Goal: Task Accomplishment & Management: Complete application form

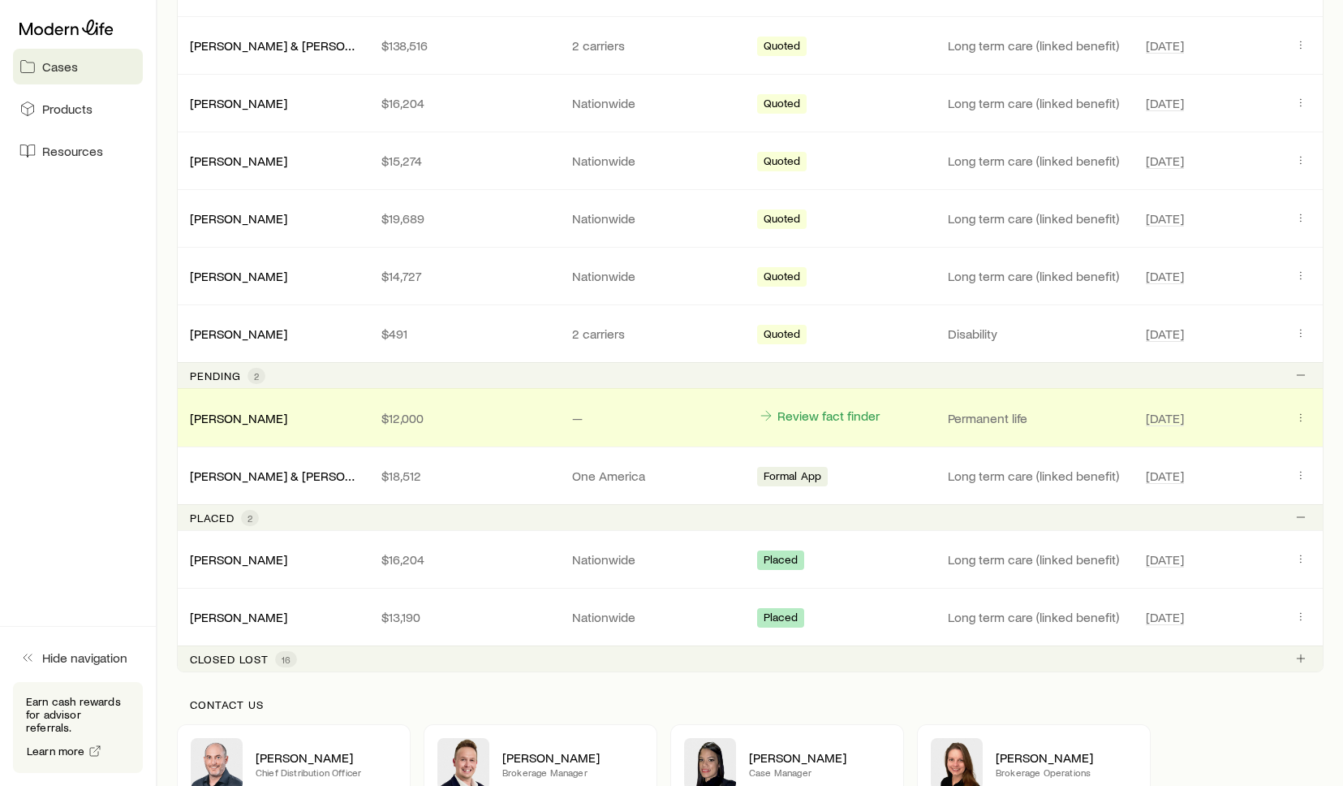
scroll to position [1169, 0]
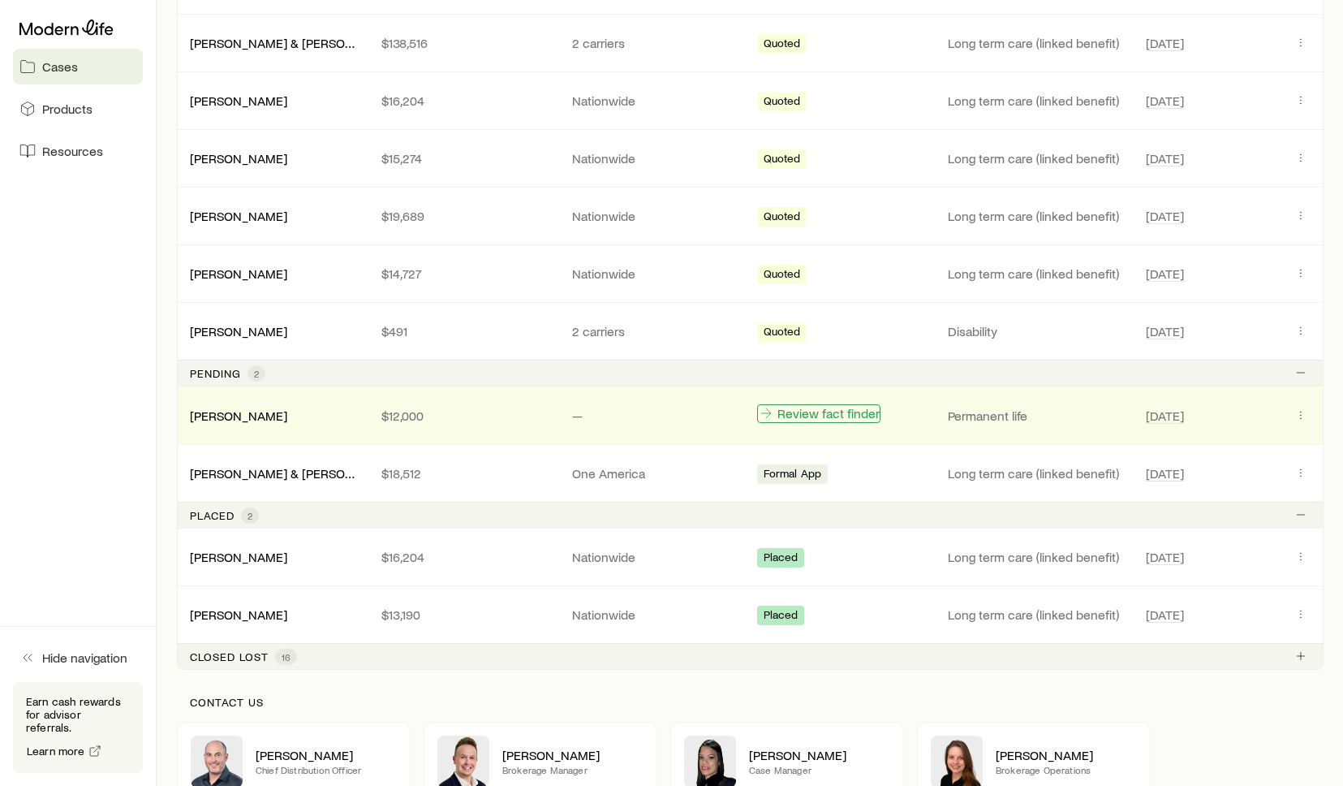
click at [833, 416] on link "Review fact finder" at bounding box center [818, 413] width 123 height 19
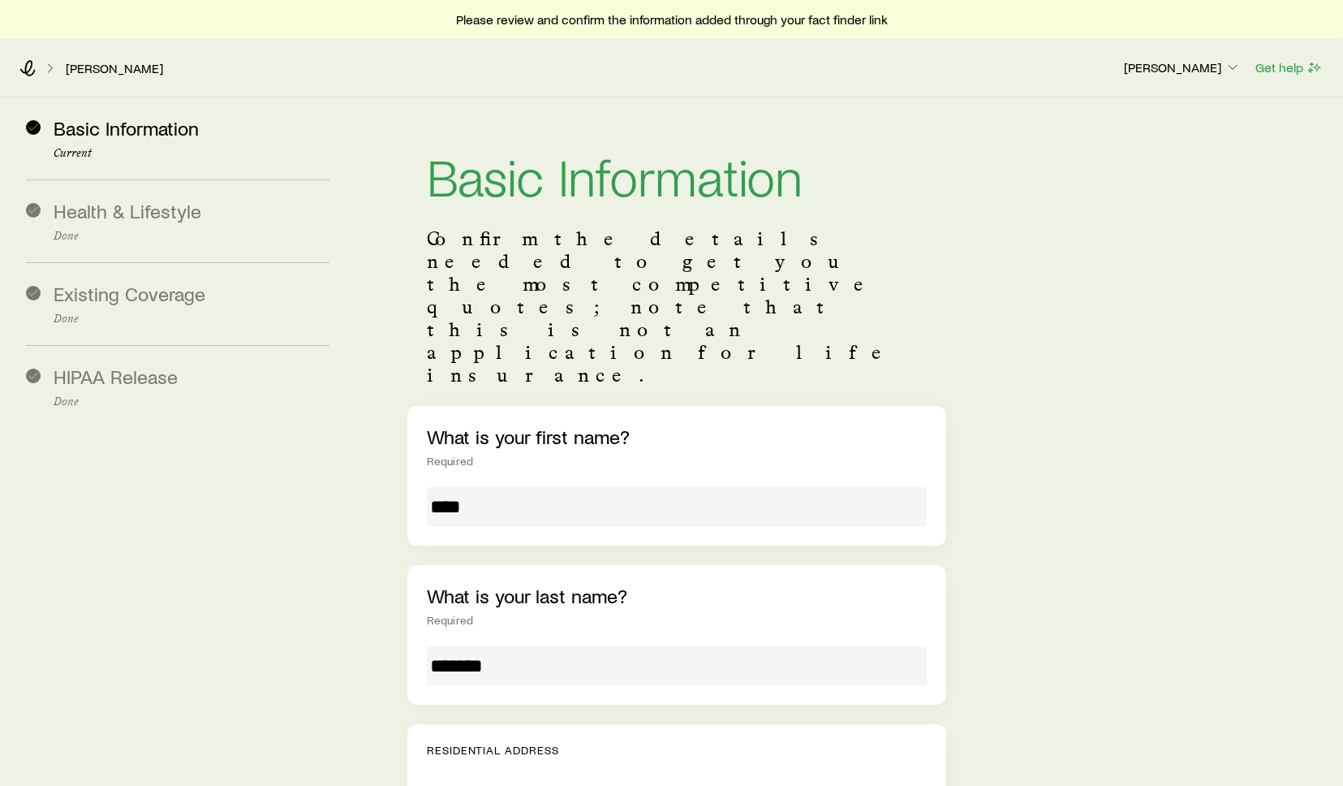
drag, startPoint x: 1069, startPoint y: 399, endPoint x: 1069, endPoint y: 378, distance: 20.3
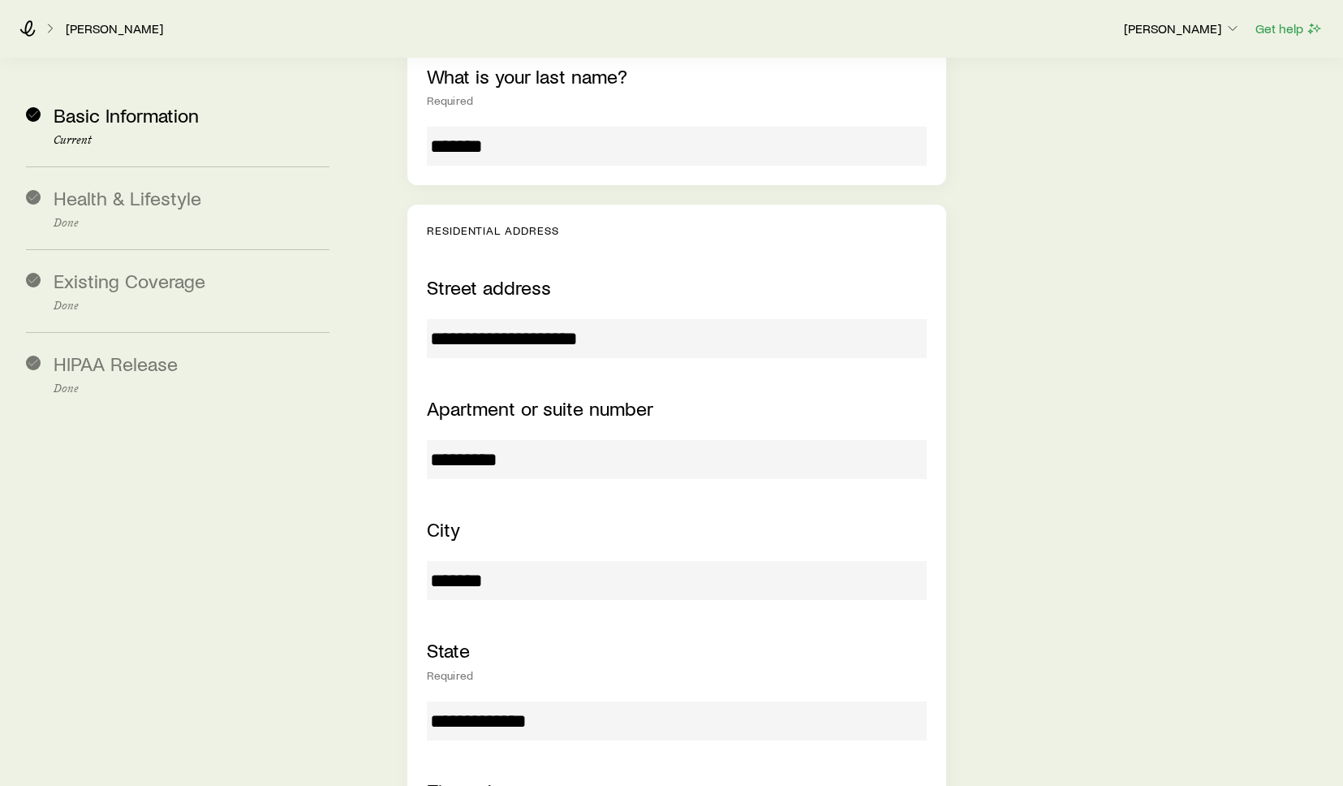
scroll to position [520, 0]
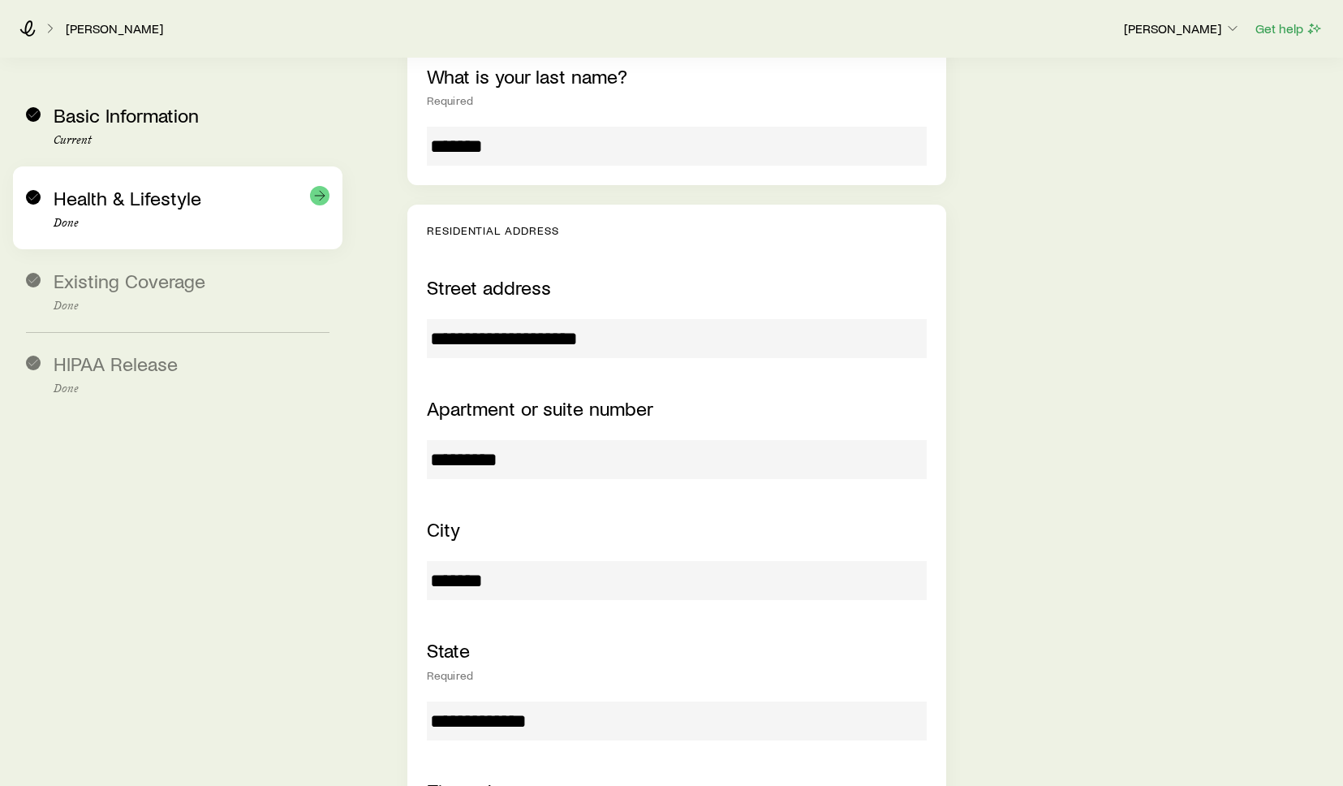
click at [171, 192] on span "Health & Lifestyle" at bounding box center [128, 198] width 148 height 24
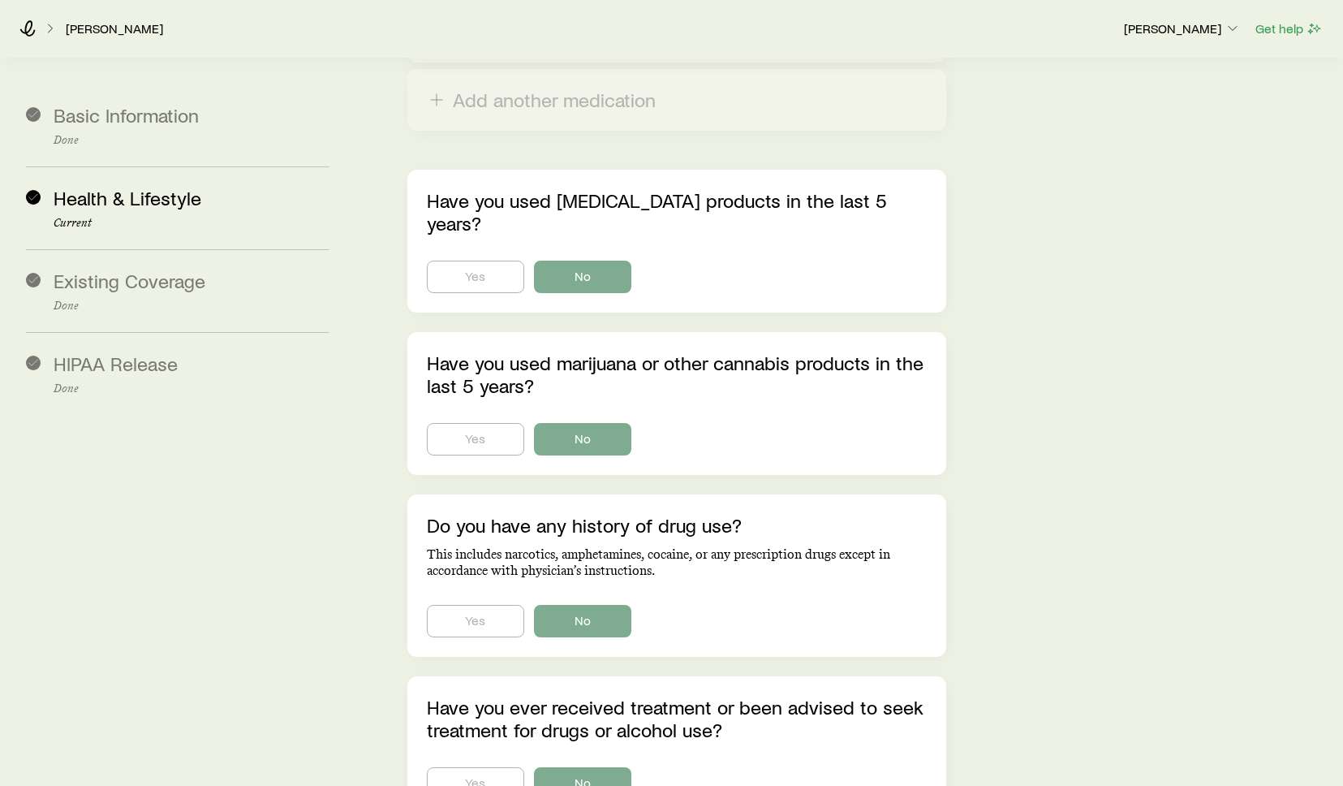
scroll to position [1883, 0]
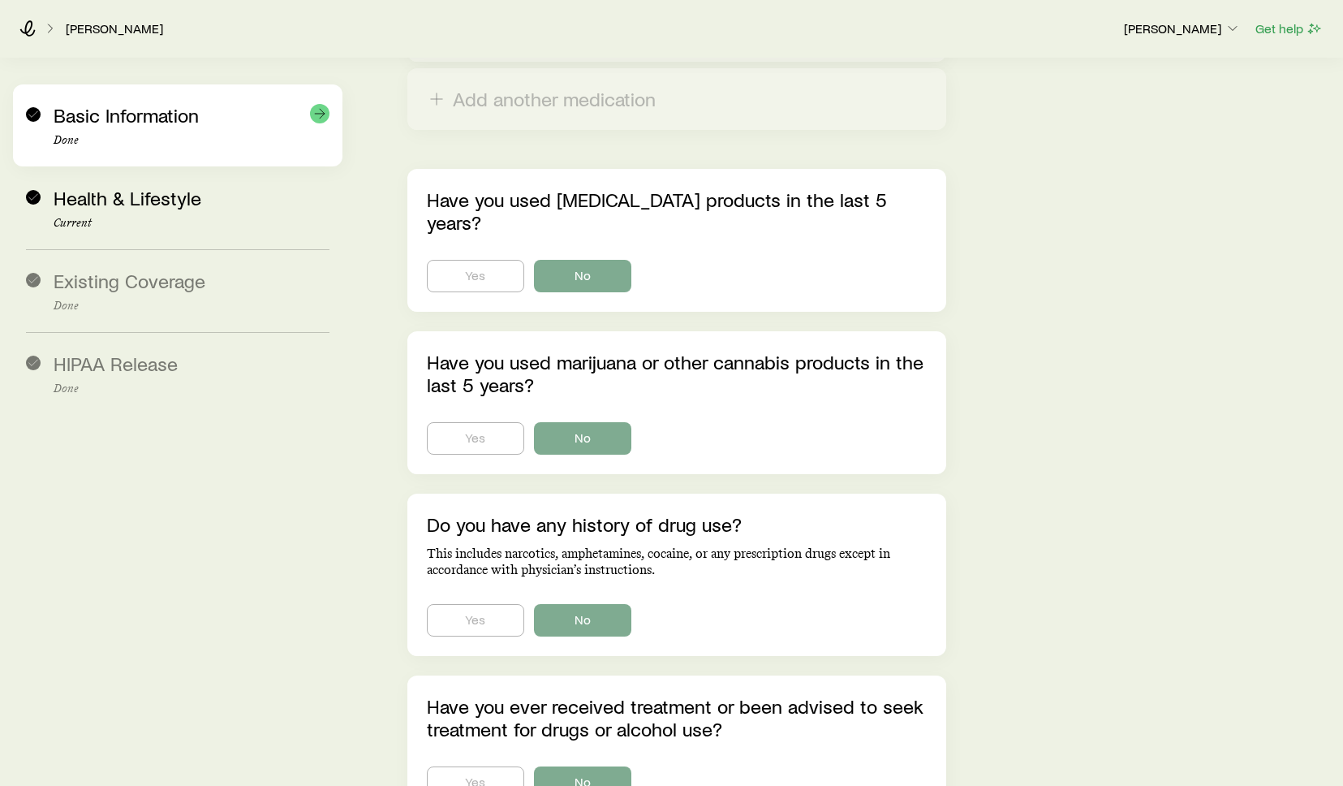
click at [203, 127] on div "Basic Information Done" at bounding box center [192, 125] width 276 height 43
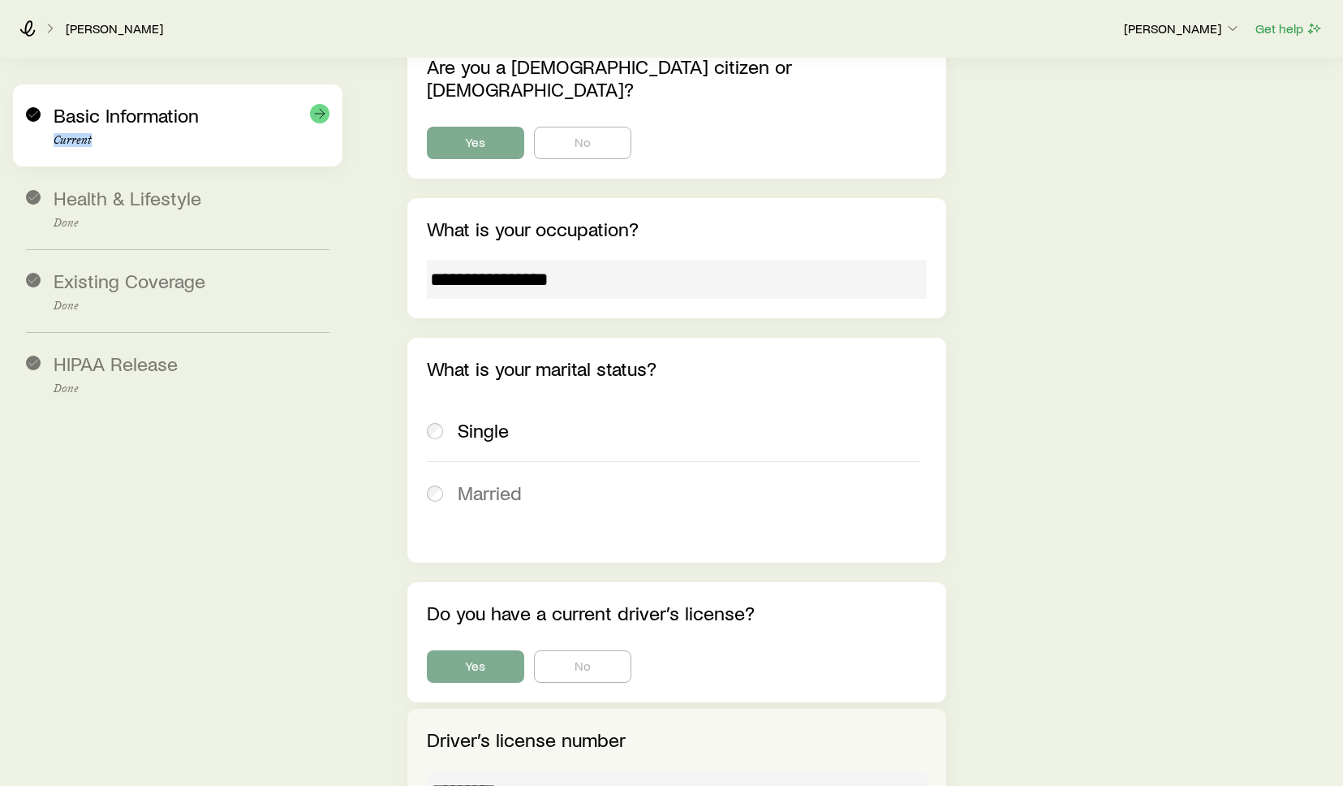
click at [203, 127] on div "Basic Information Current" at bounding box center [192, 125] width 276 height 43
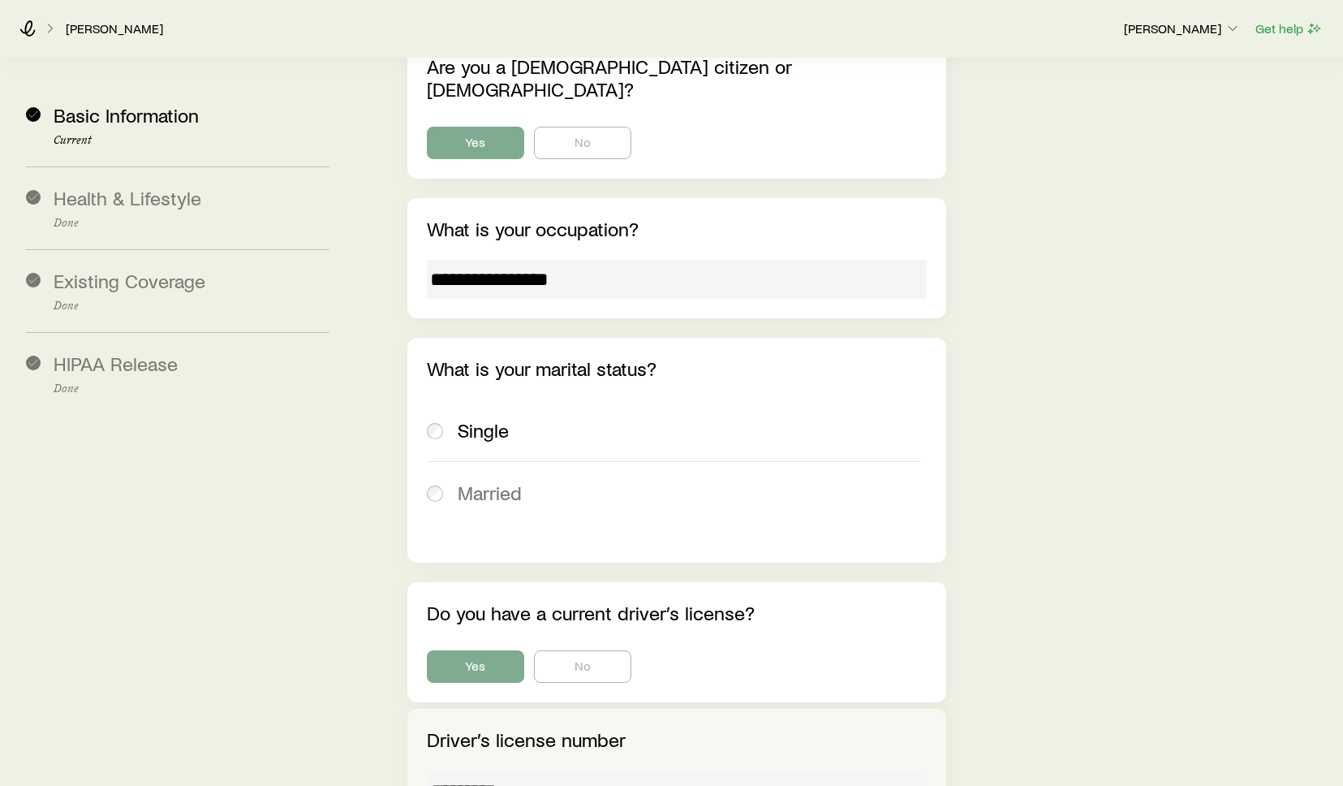
drag, startPoint x: 1106, startPoint y: 259, endPoint x: 1101, endPoint y: 216, distance: 43.4
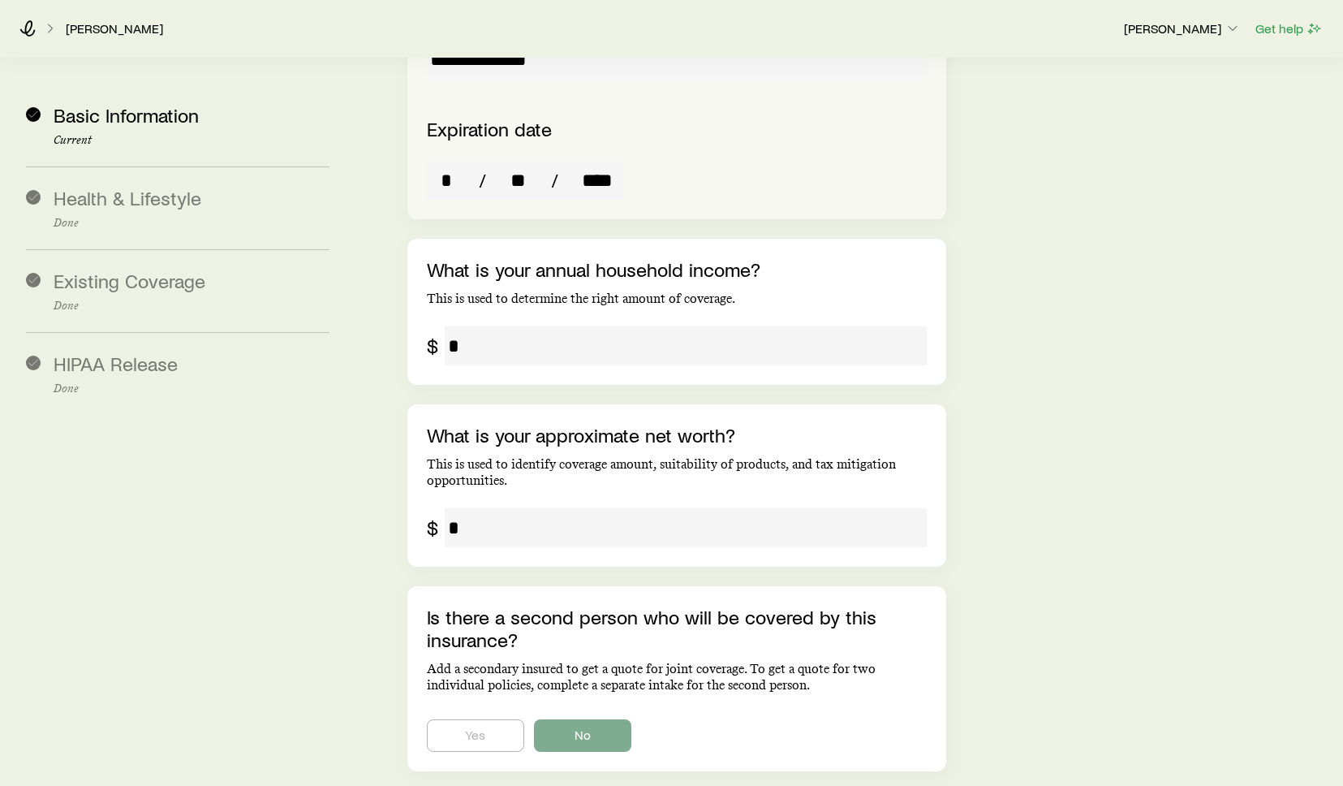
scroll to position [2760, 0]
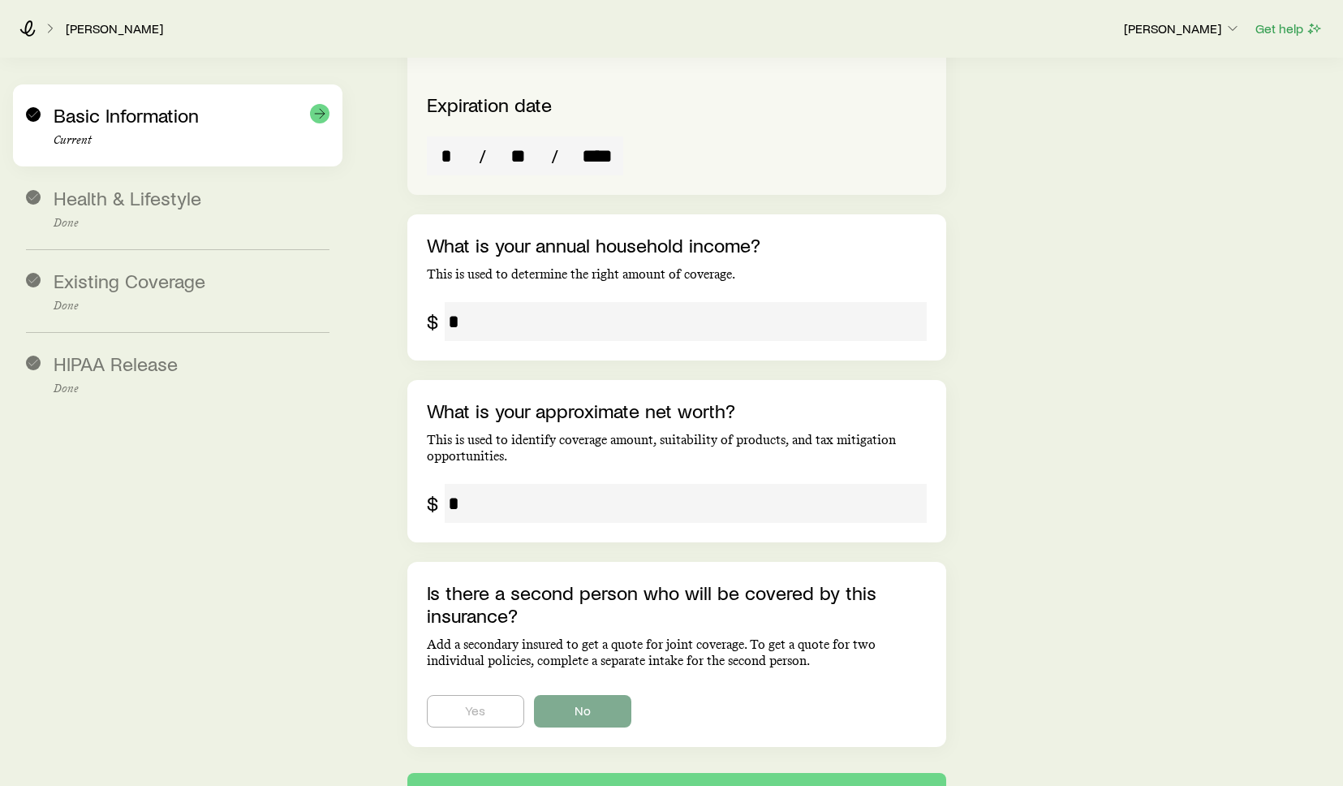
click at [119, 119] on span "Basic Information" at bounding box center [126, 115] width 145 height 24
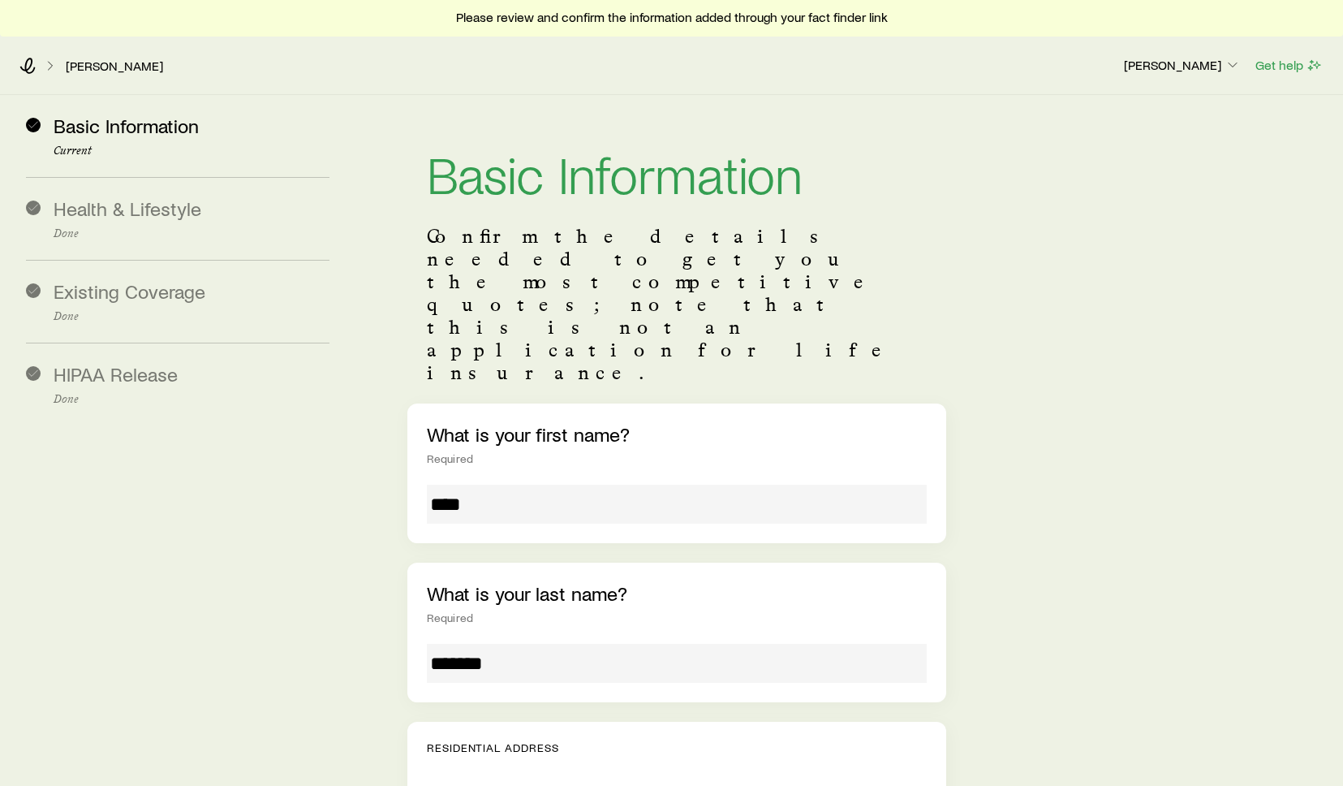
scroll to position [0, 0]
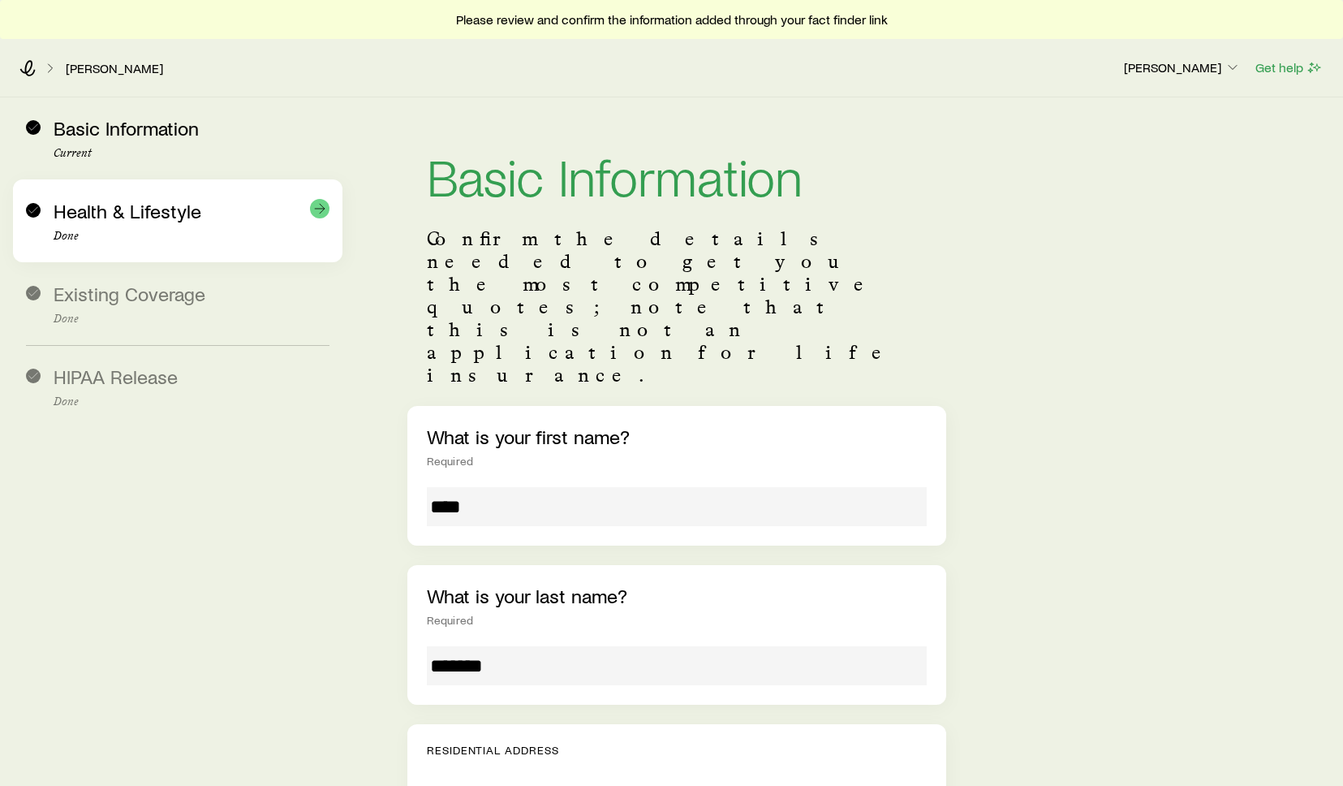
click at [107, 222] on span "Health & Lifestyle" at bounding box center [128, 211] width 148 height 24
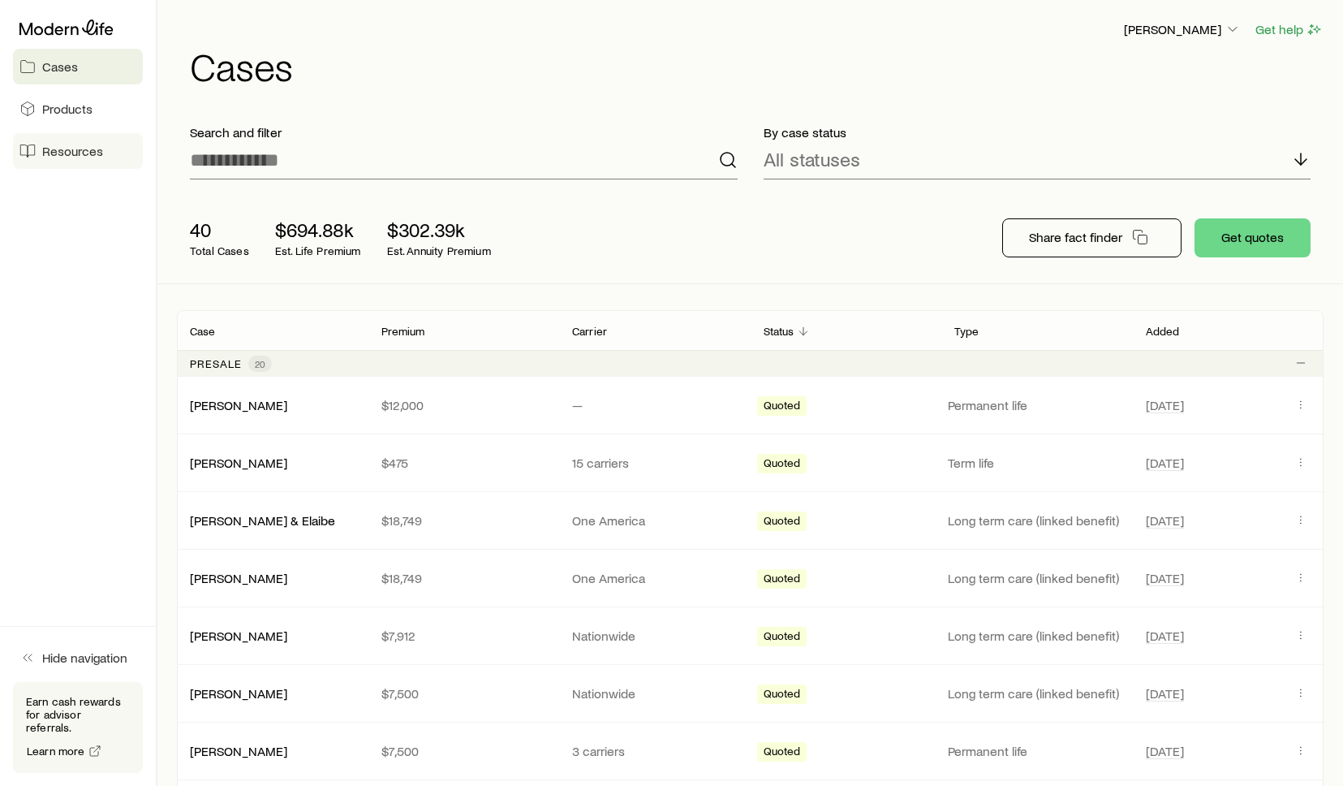
click at [99, 153] on span "Resources" at bounding box center [72, 151] width 61 height 16
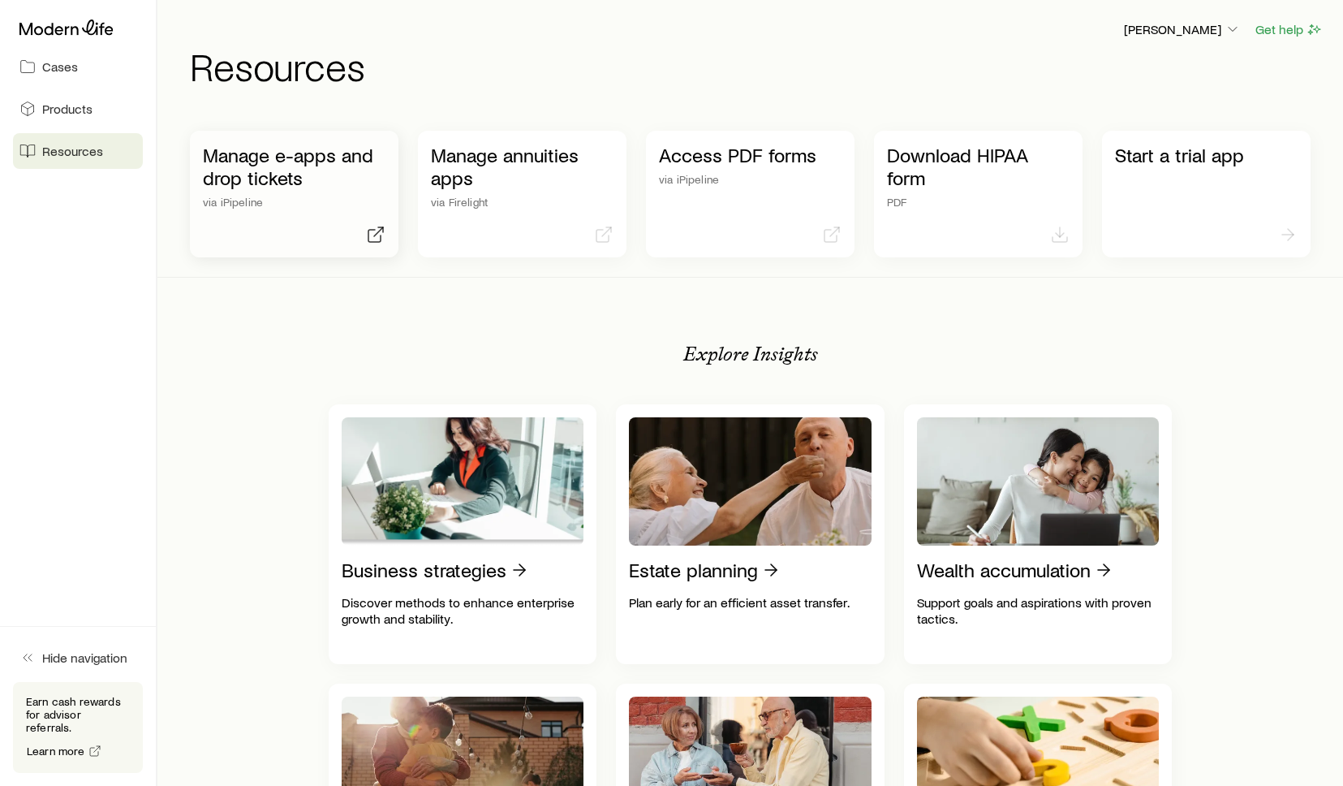
click at [301, 187] on p "Manage e-apps and drop tickets" at bounding box center [294, 166] width 183 height 45
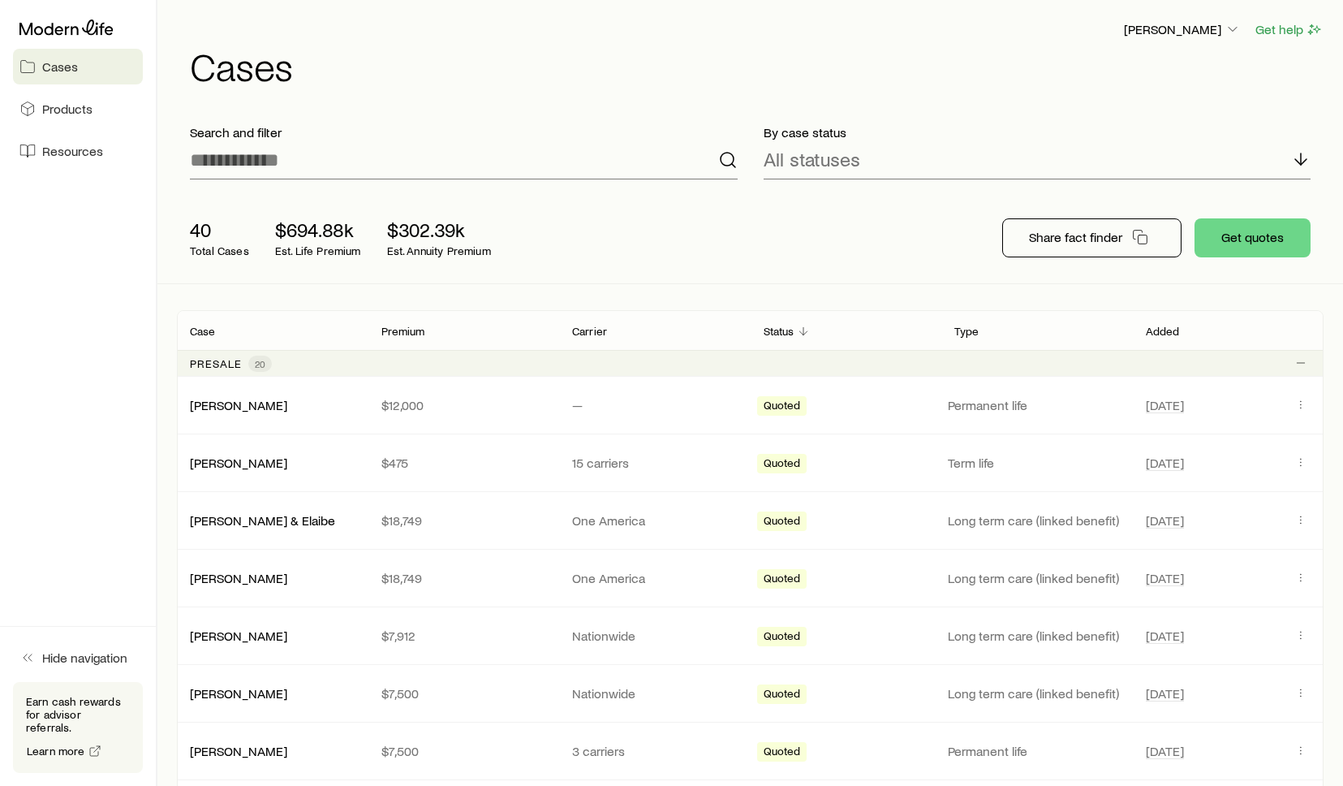
click at [904, 248] on div "40 Total Cases $694.88k Est. Life Premium $302.39k Est. Annuity Premium Share f…" at bounding box center [750, 237] width 1147 height 91
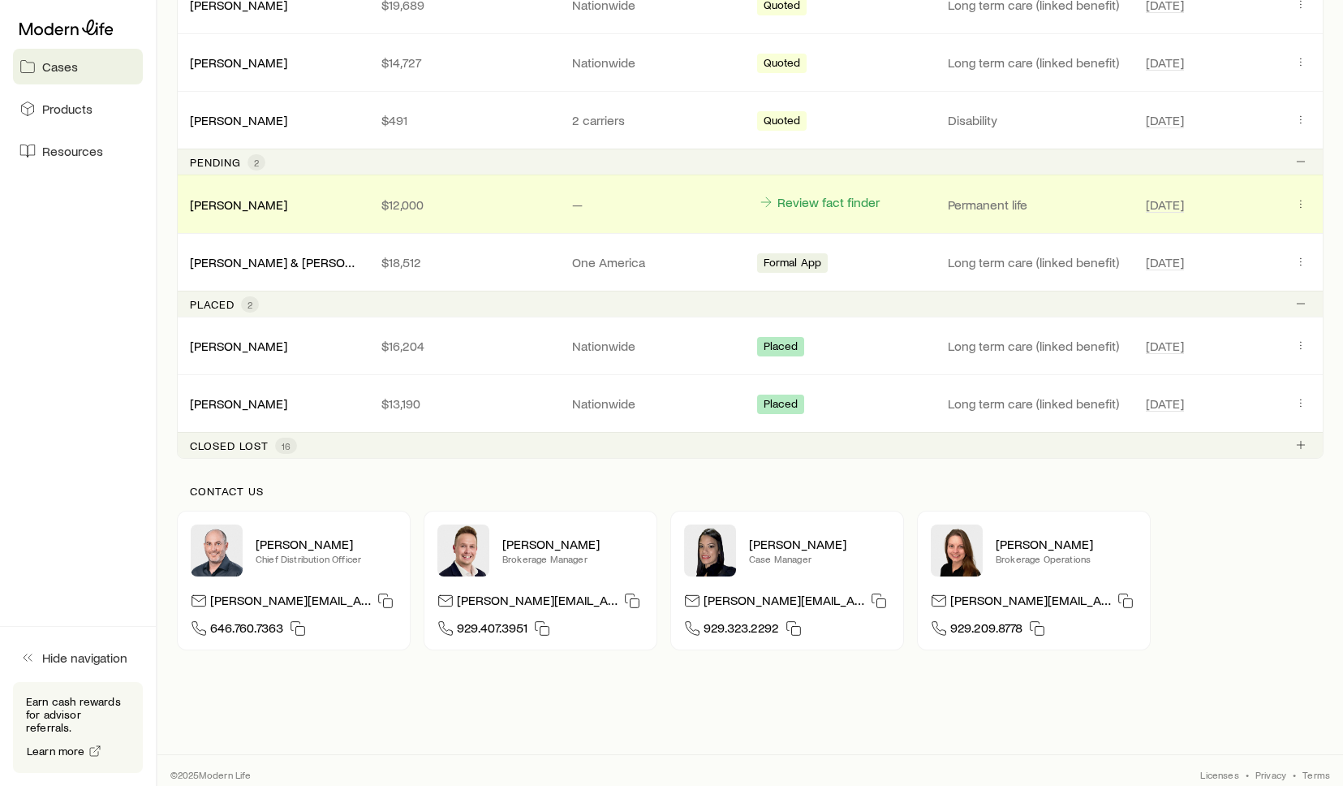
scroll to position [1387, 0]
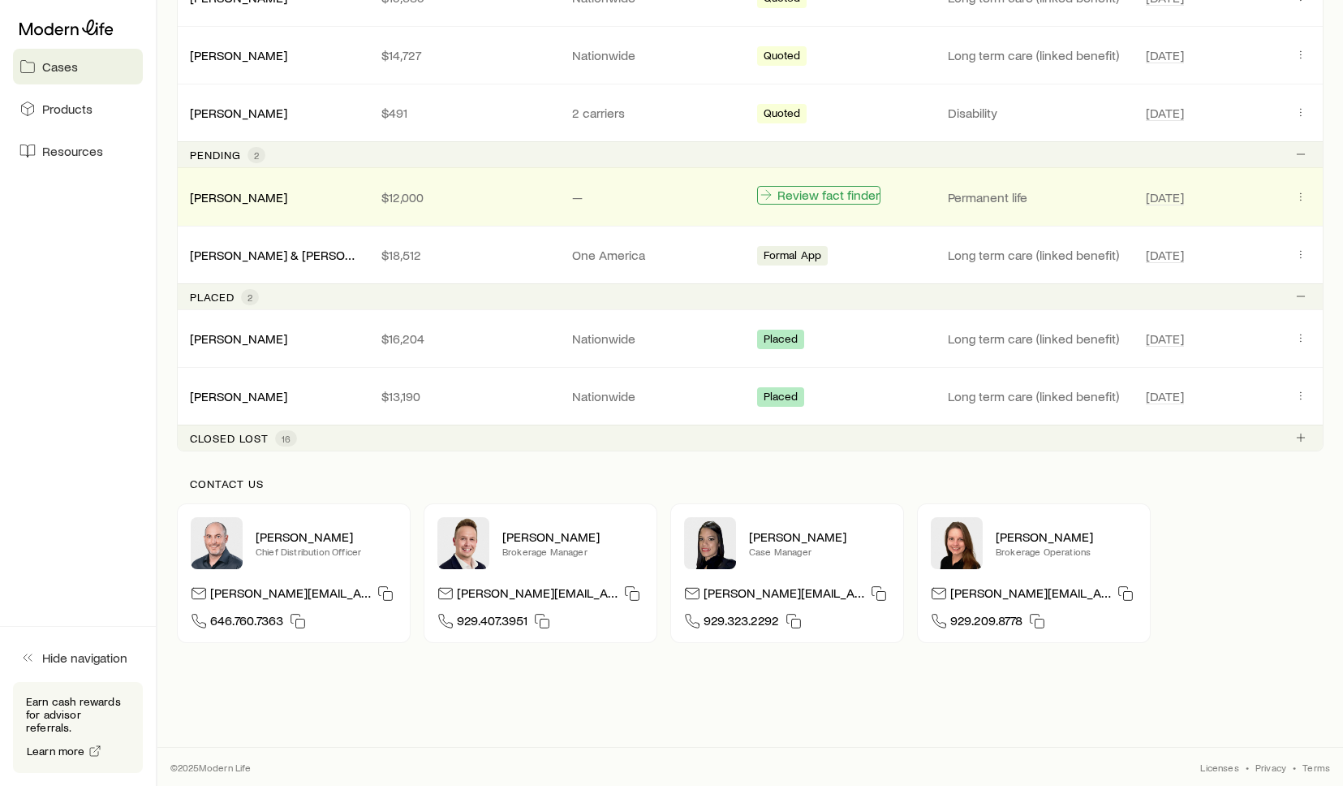
click at [822, 197] on link "Review fact finder" at bounding box center [818, 195] width 123 height 19
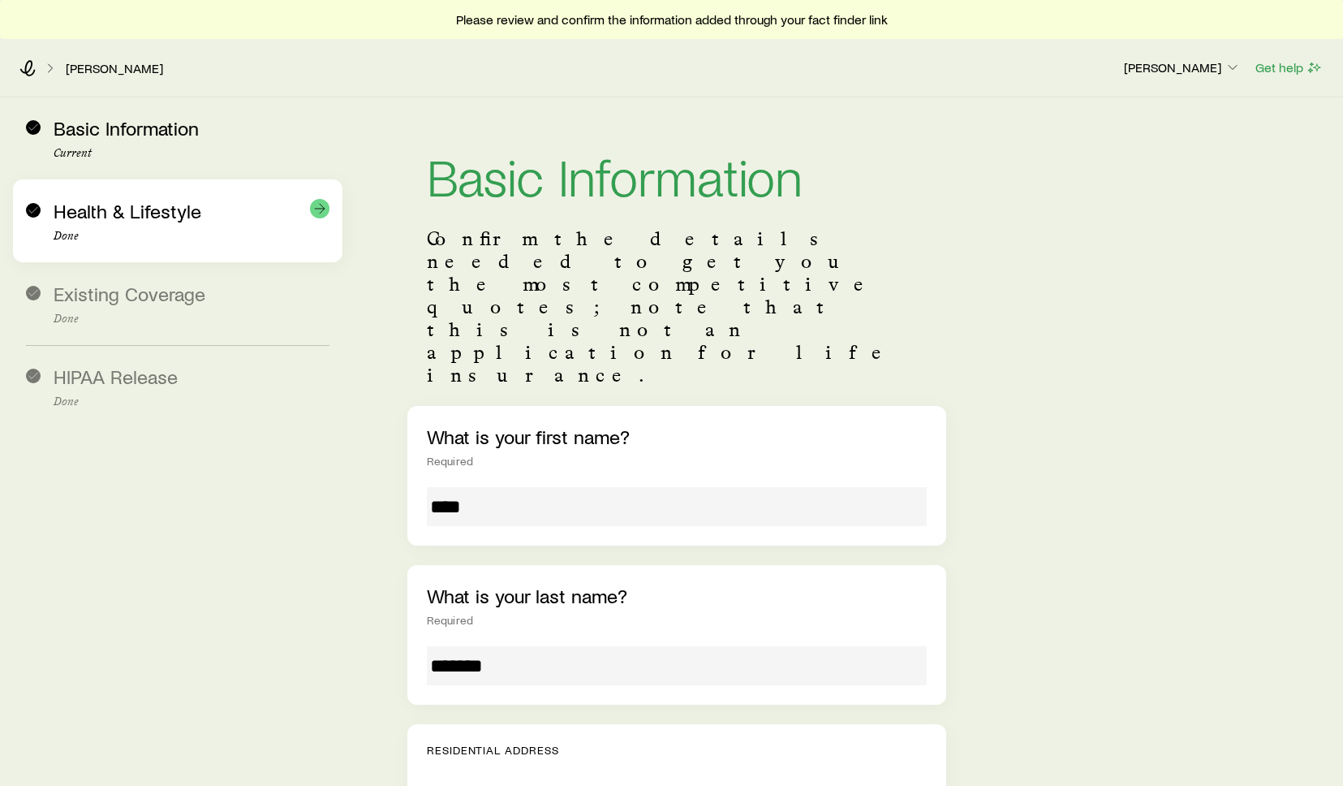
click at [138, 209] on span "Health & Lifestyle" at bounding box center [128, 211] width 148 height 24
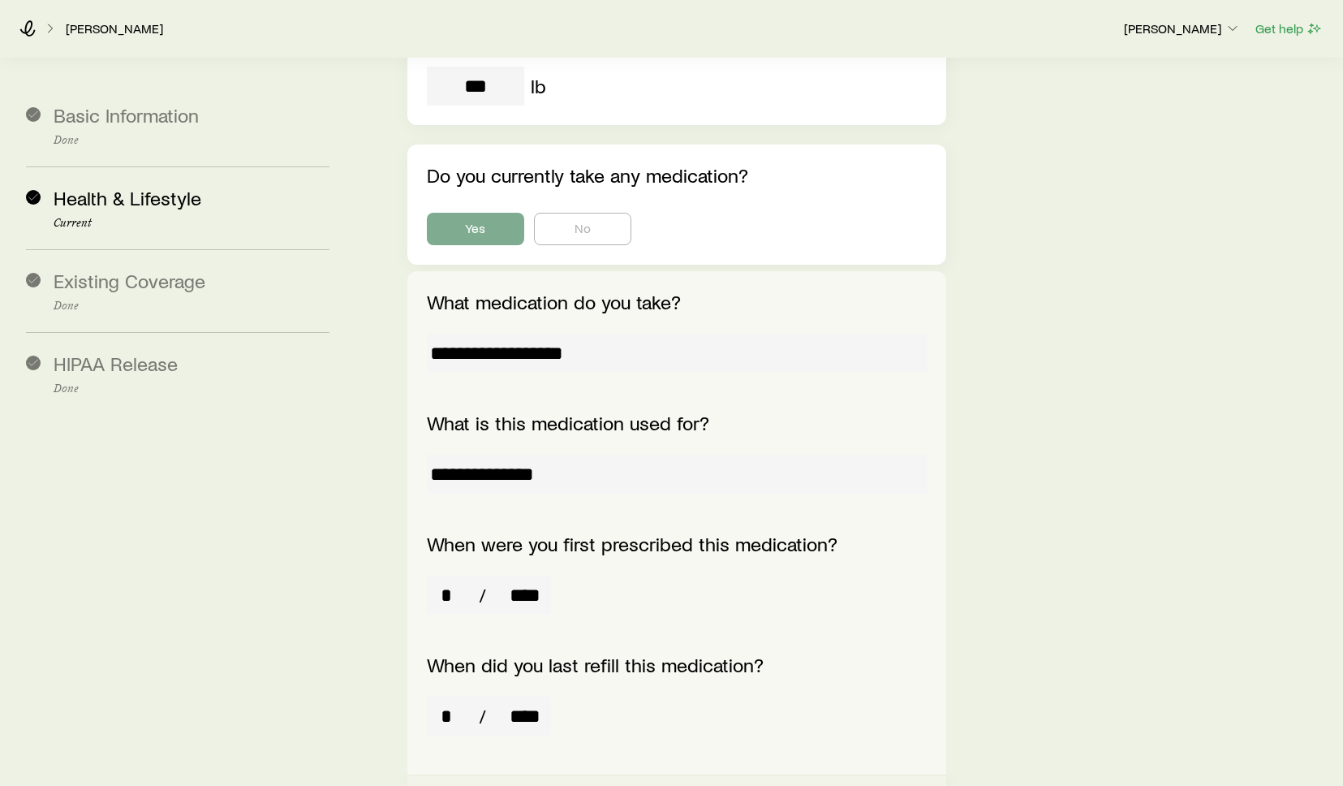
scroll to position [552, 0]
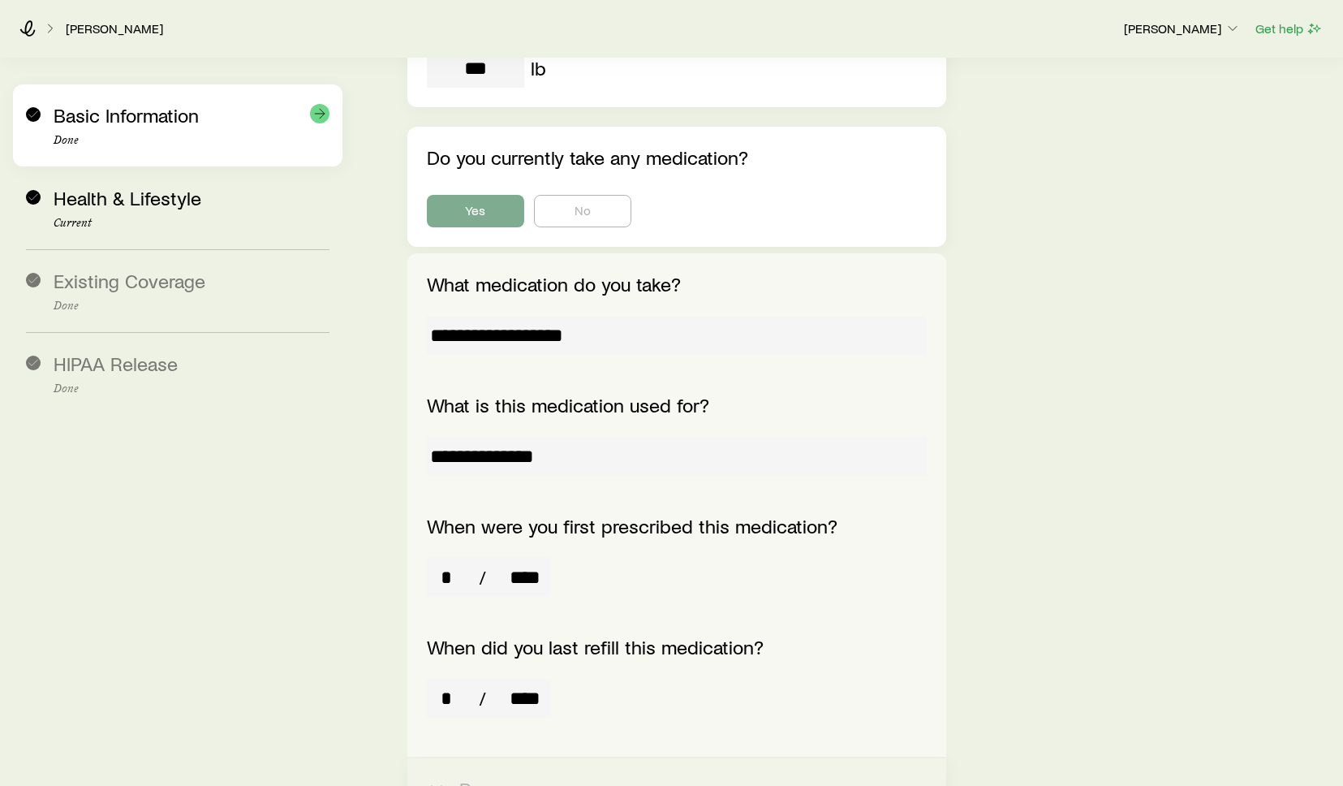
click at [144, 121] on span "Basic Information" at bounding box center [126, 115] width 145 height 24
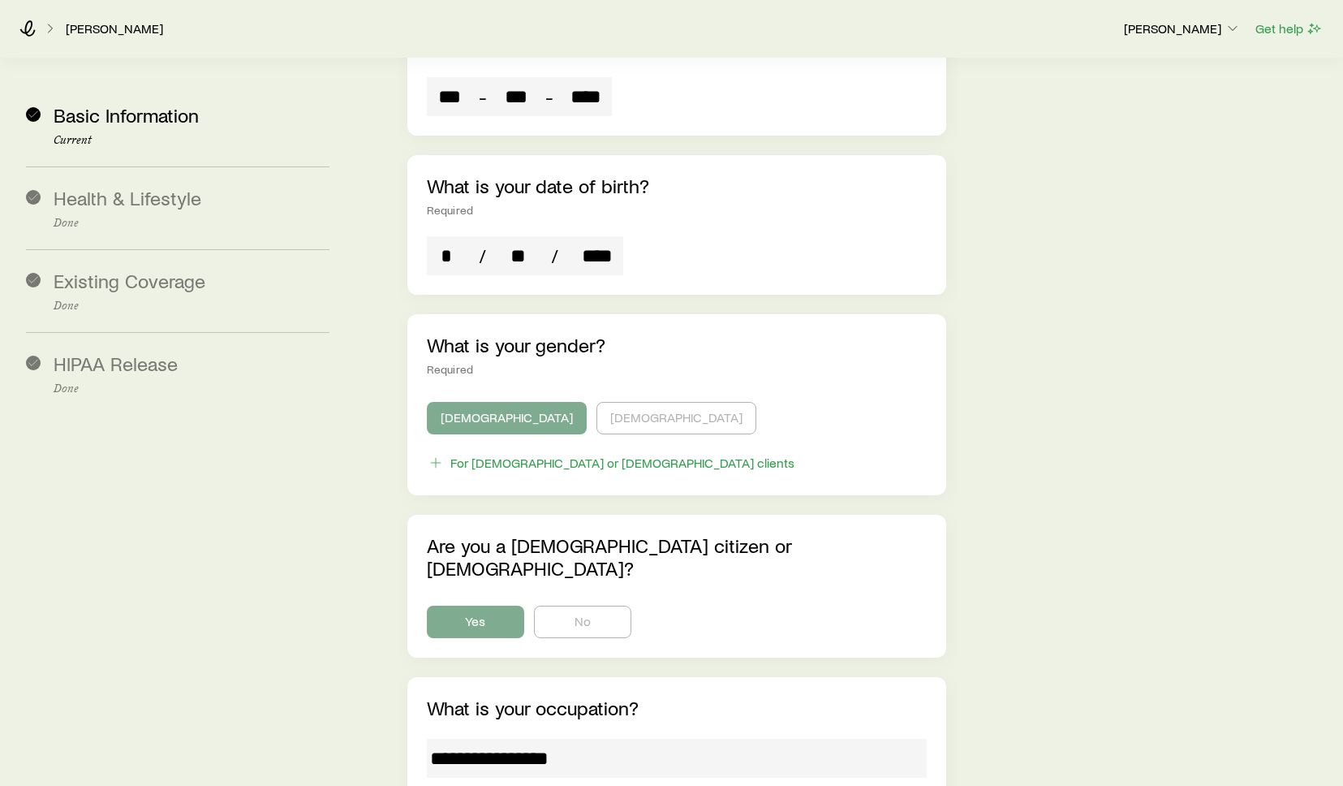
scroll to position [1429, 0]
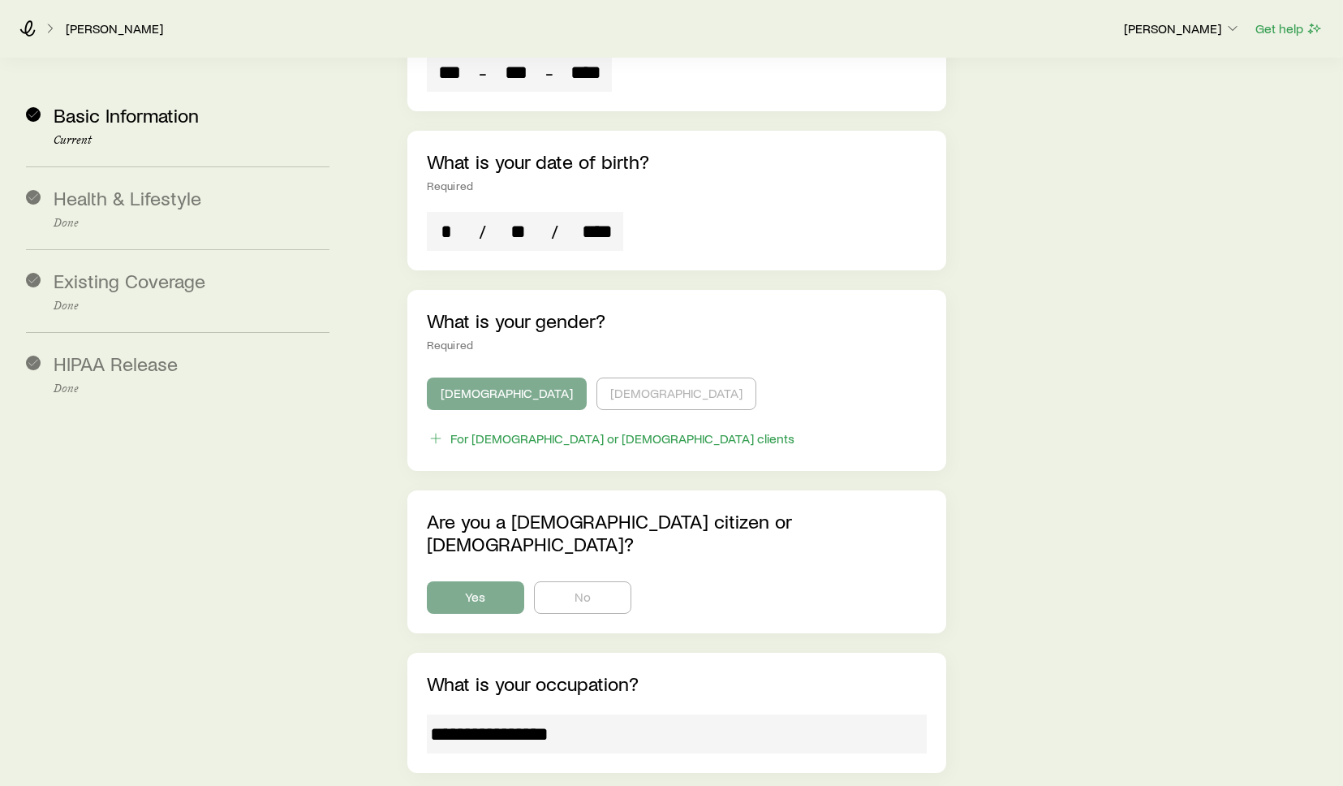
click at [1124, 304] on div "**********" at bounding box center [846, 406] width 968 height 3474
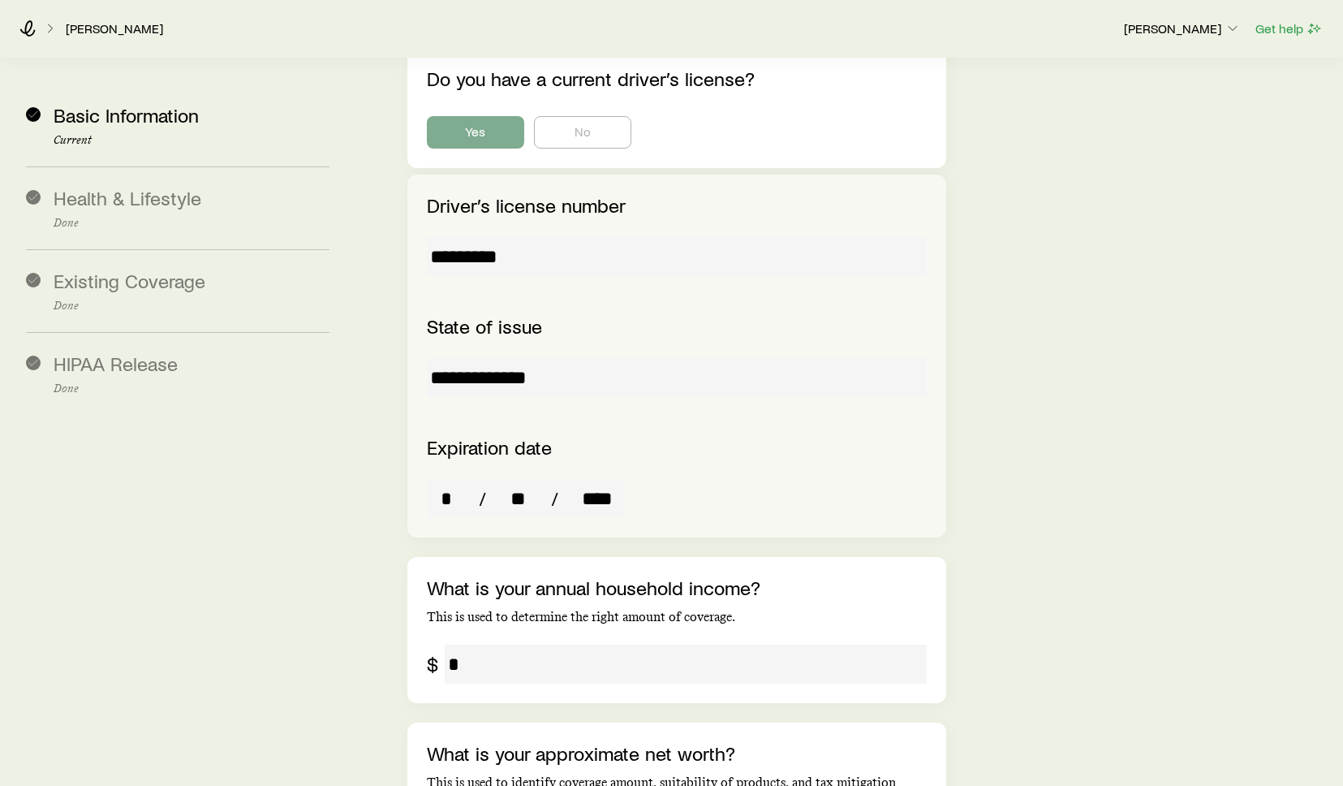
scroll to position [2435, 0]
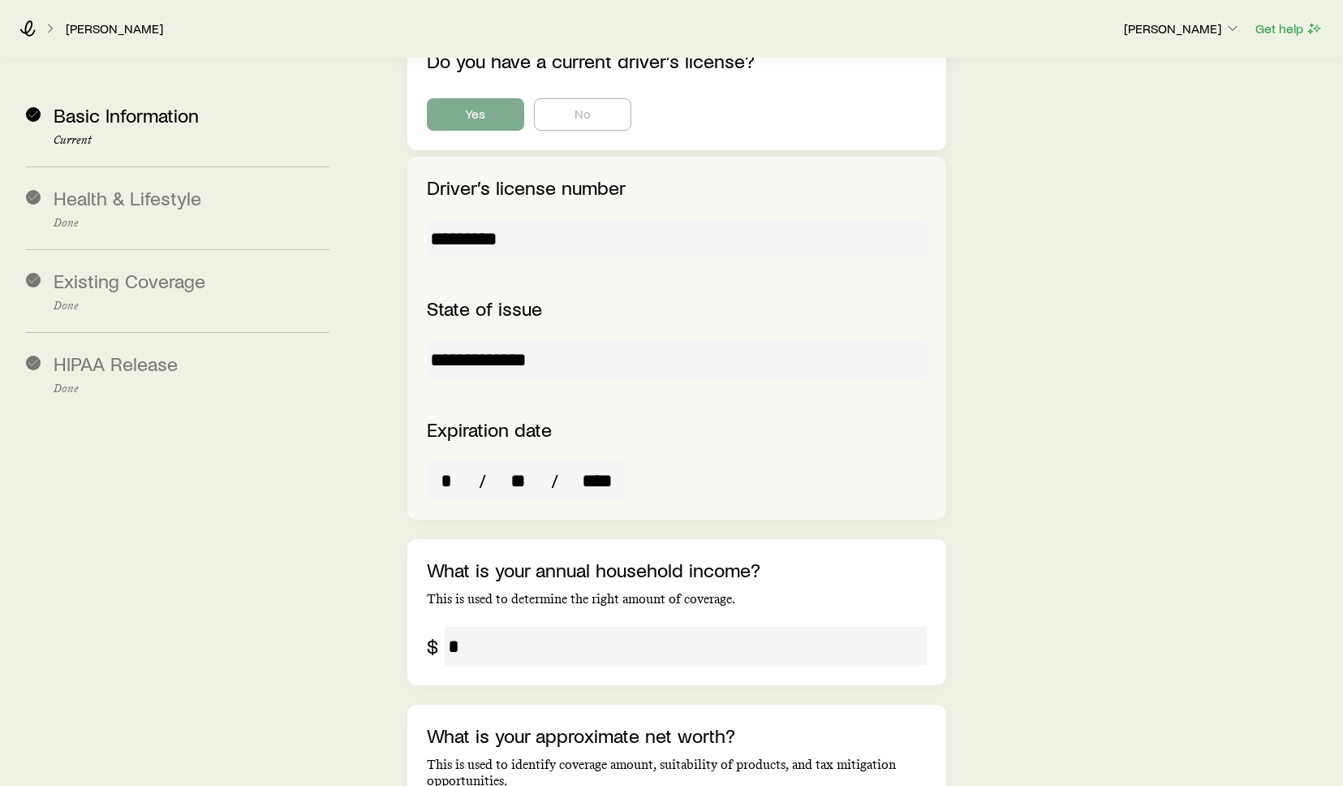
drag, startPoint x: 540, startPoint y: 125, endPoint x: 416, endPoint y: 123, distance: 124.2
click at [416, 157] on div "**********" at bounding box center [677, 338] width 539 height 363
